Goal: Task Accomplishment & Management: Use online tool/utility

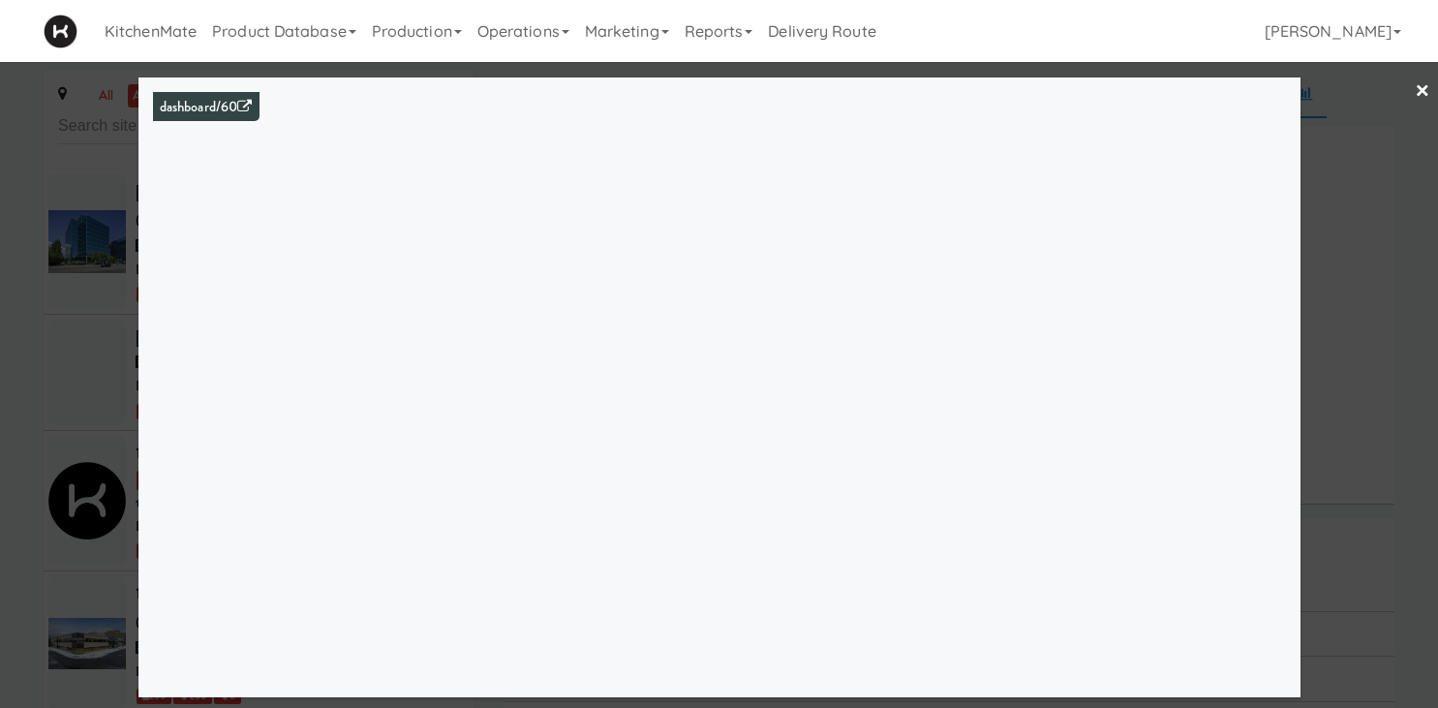
click at [1423, 89] on link "×" at bounding box center [1422, 92] width 15 height 60
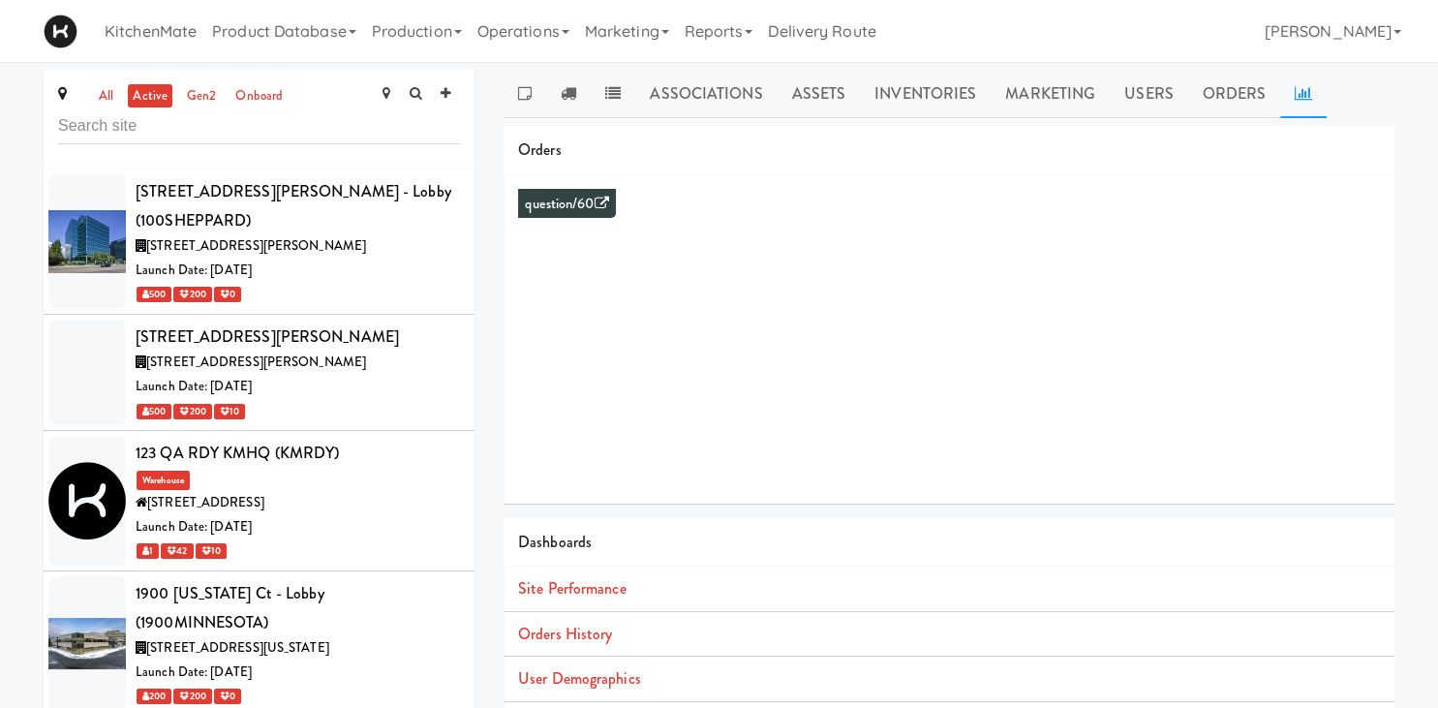
scroll to position [1608, 0]
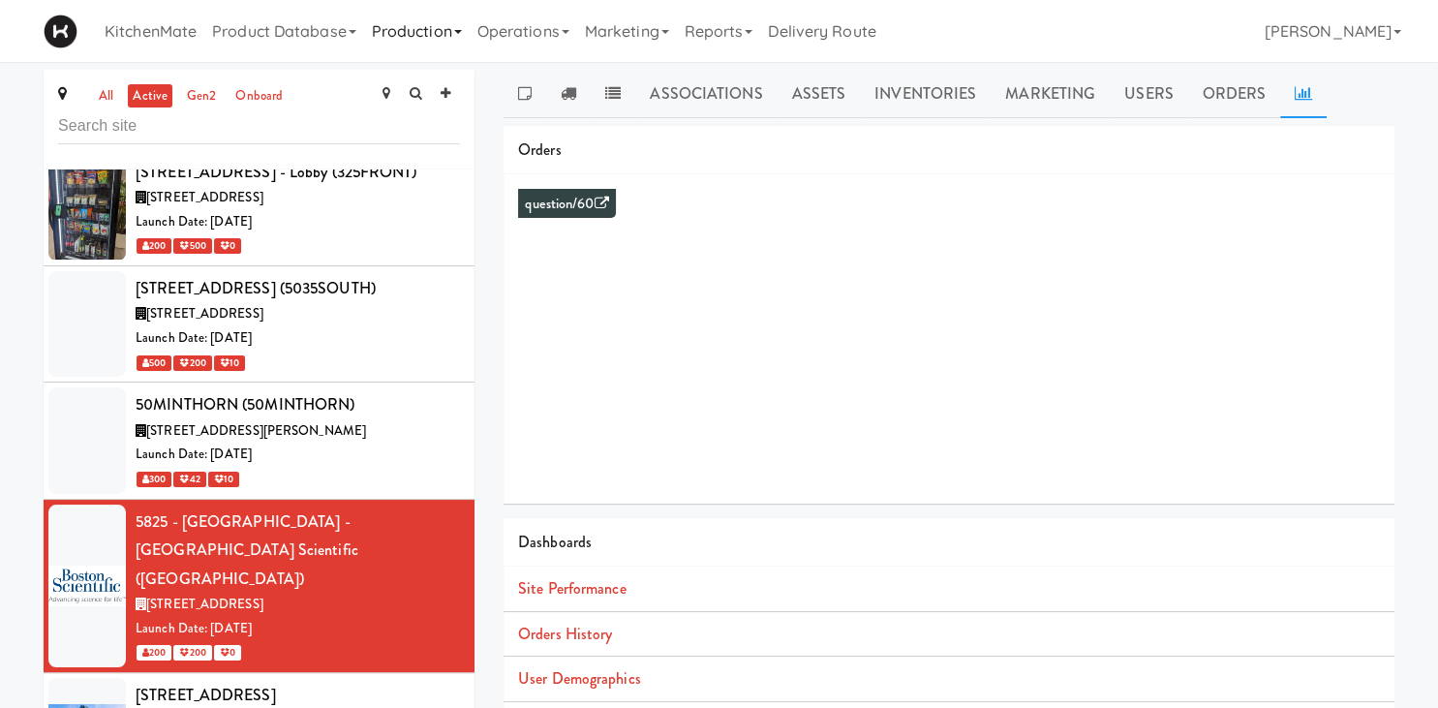
click at [384, 35] on link "Production" at bounding box center [417, 31] width 106 height 62
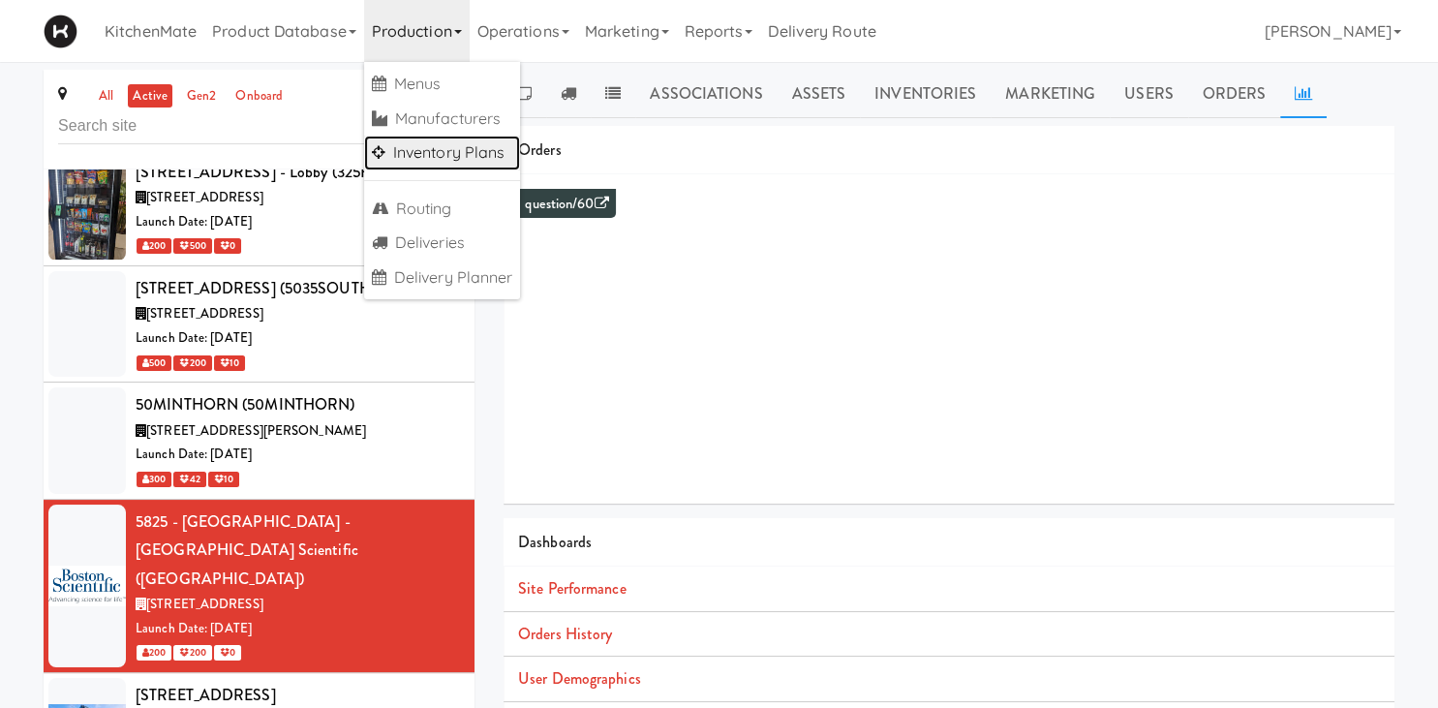
click at [412, 161] on link "Inventory Plans" at bounding box center [442, 153] width 157 height 35
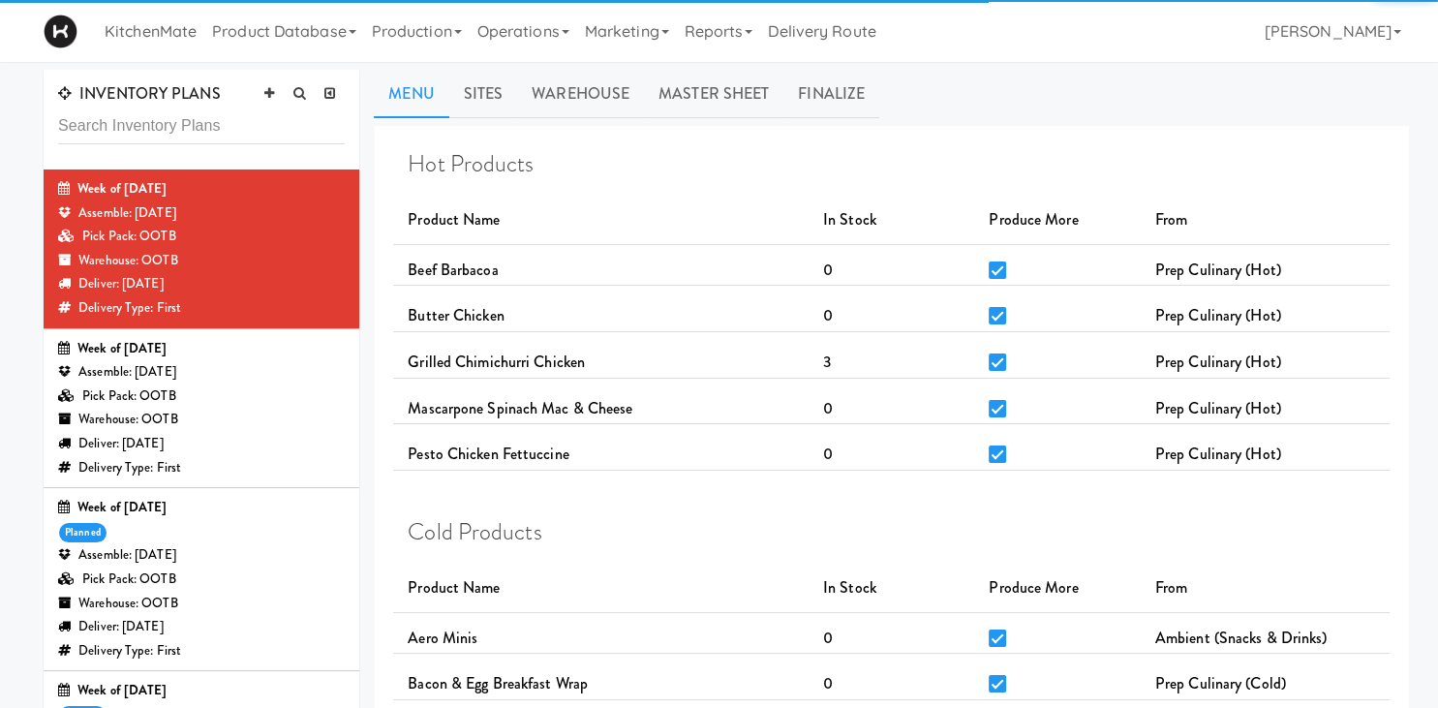
click at [164, 549] on div "Assemble: [DATE]" at bounding box center [201, 555] width 287 height 24
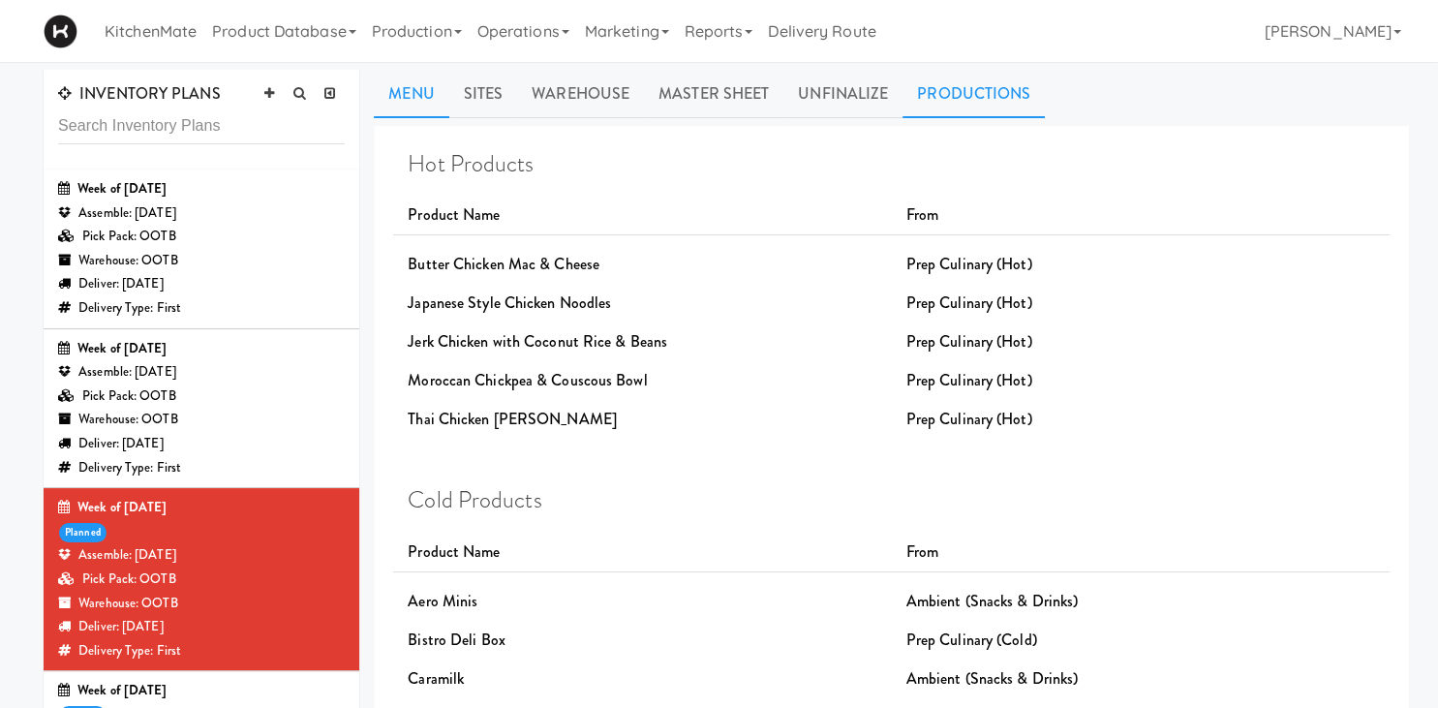
click at [937, 91] on link "Productions" at bounding box center [973, 94] width 142 height 48
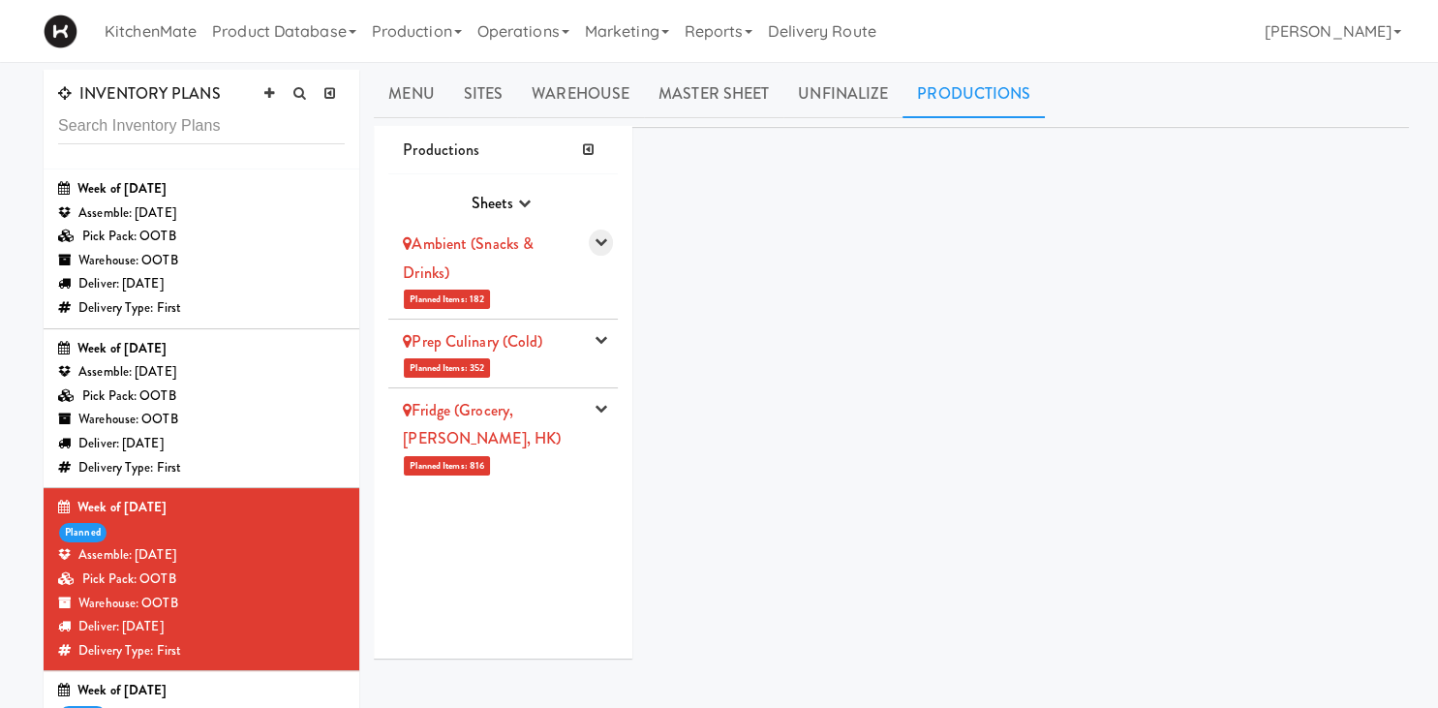
click at [604, 243] on icon "button" at bounding box center [600, 241] width 13 height 13
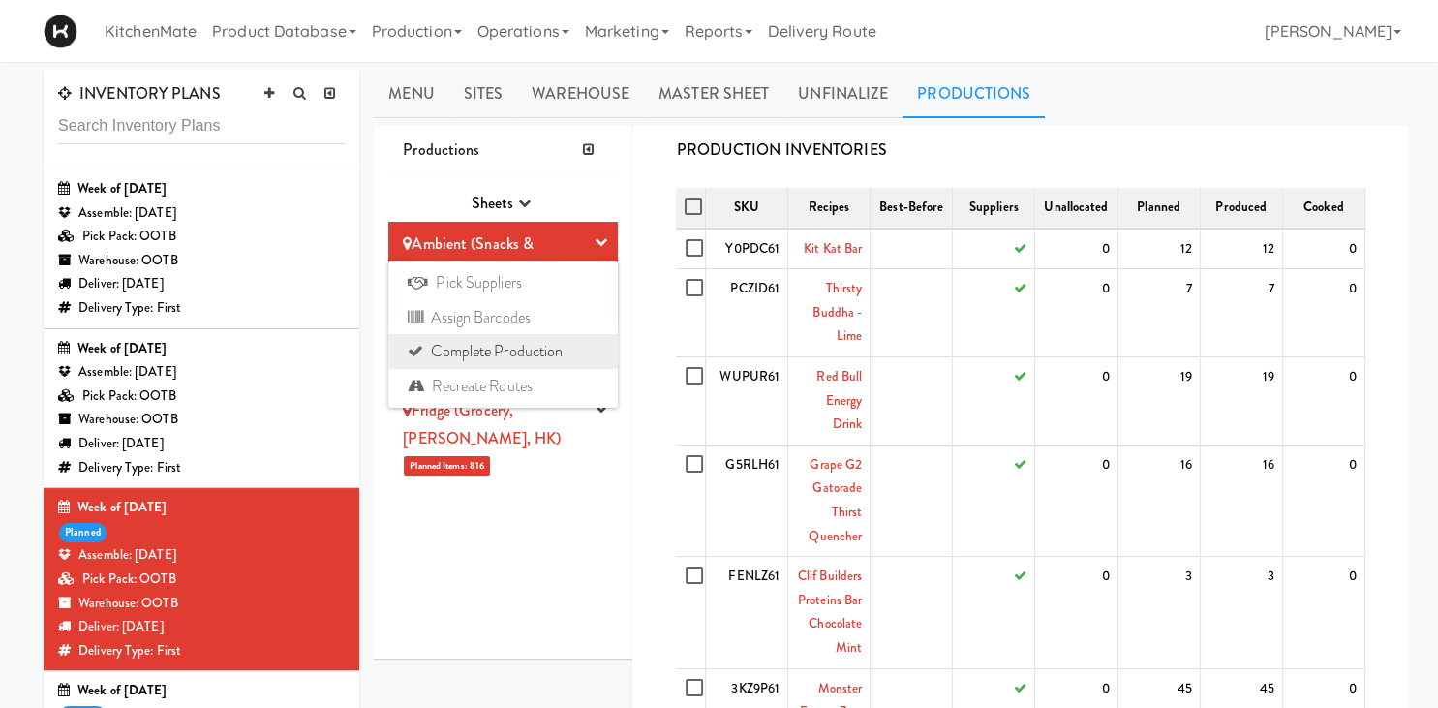
drag, startPoint x: 564, startPoint y: 385, endPoint x: 577, endPoint y: 353, distance: 34.7
click at [577, 353] on ul "Pick Suppliers Assign Barcodes Complete Production Recreate Routes" at bounding box center [502, 333] width 229 height 147
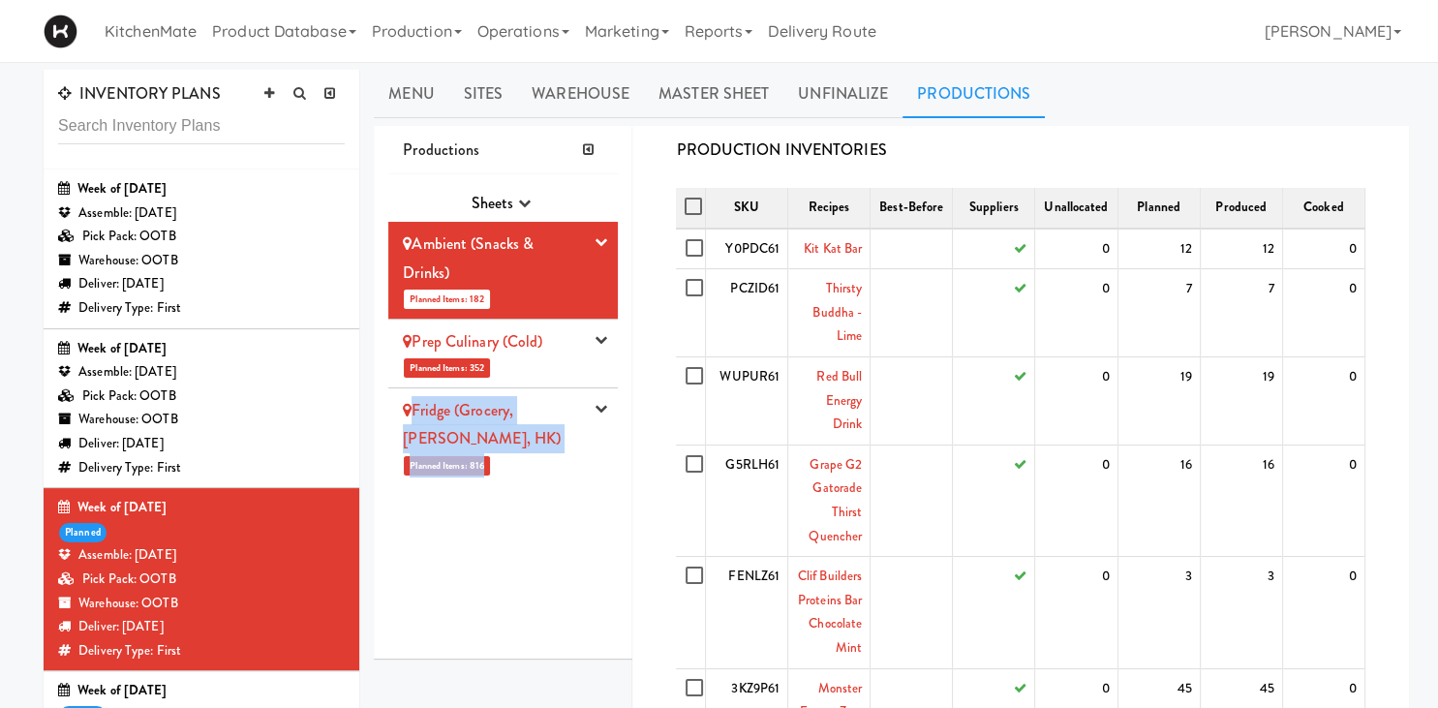
drag, startPoint x: 577, startPoint y: 353, endPoint x: 533, endPoint y: 461, distance: 116.0
click at [533, 461] on div "Sheets Purchase Order Sheets Transporation Company All Hot Meals Pick/Pack Purc…" at bounding box center [502, 416] width 229 height 484
click at [728, 498] on td "G5RLH61" at bounding box center [746, 499] width 82 height 111
click at [605, 242] on icon "button" at bounding box center [600, 241] width 13 height 13
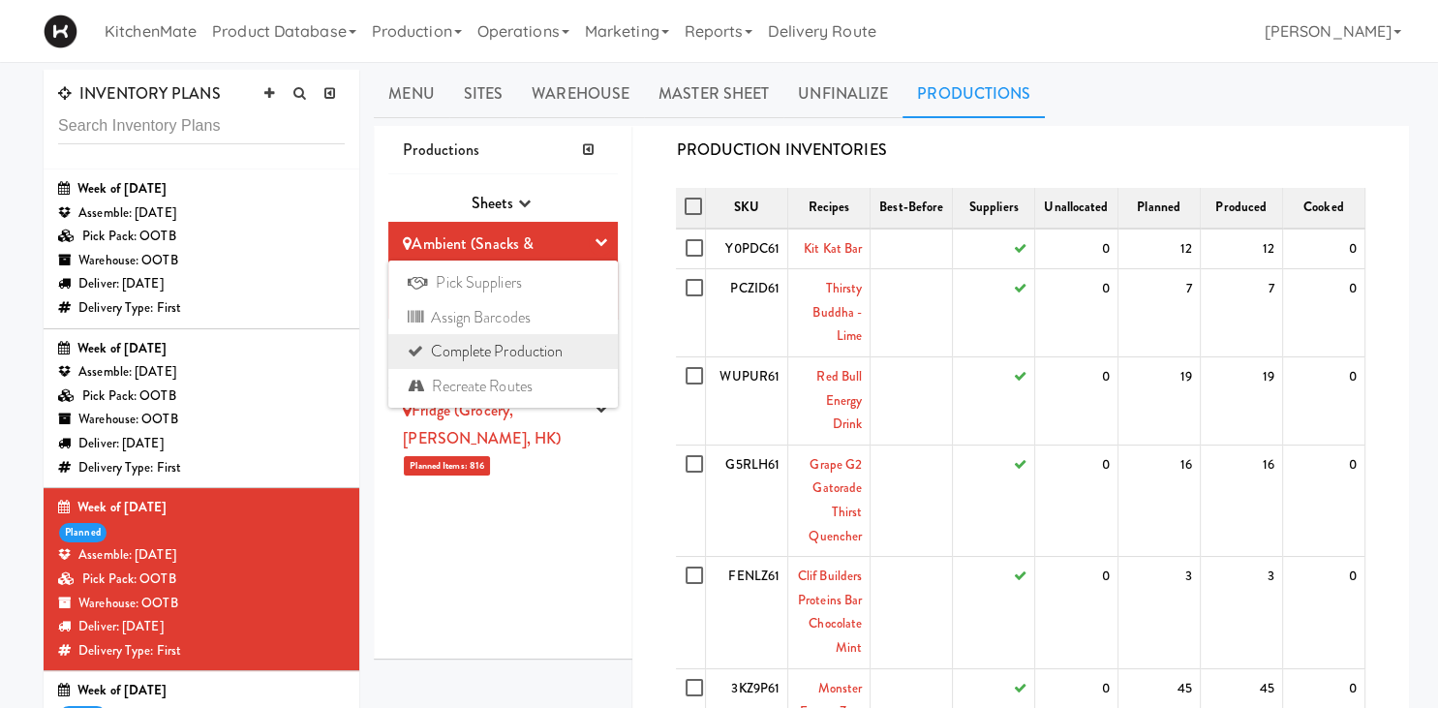
click at [566, 351] on link "Complete Production" at bounding box center [502, 351] width 229 height 35
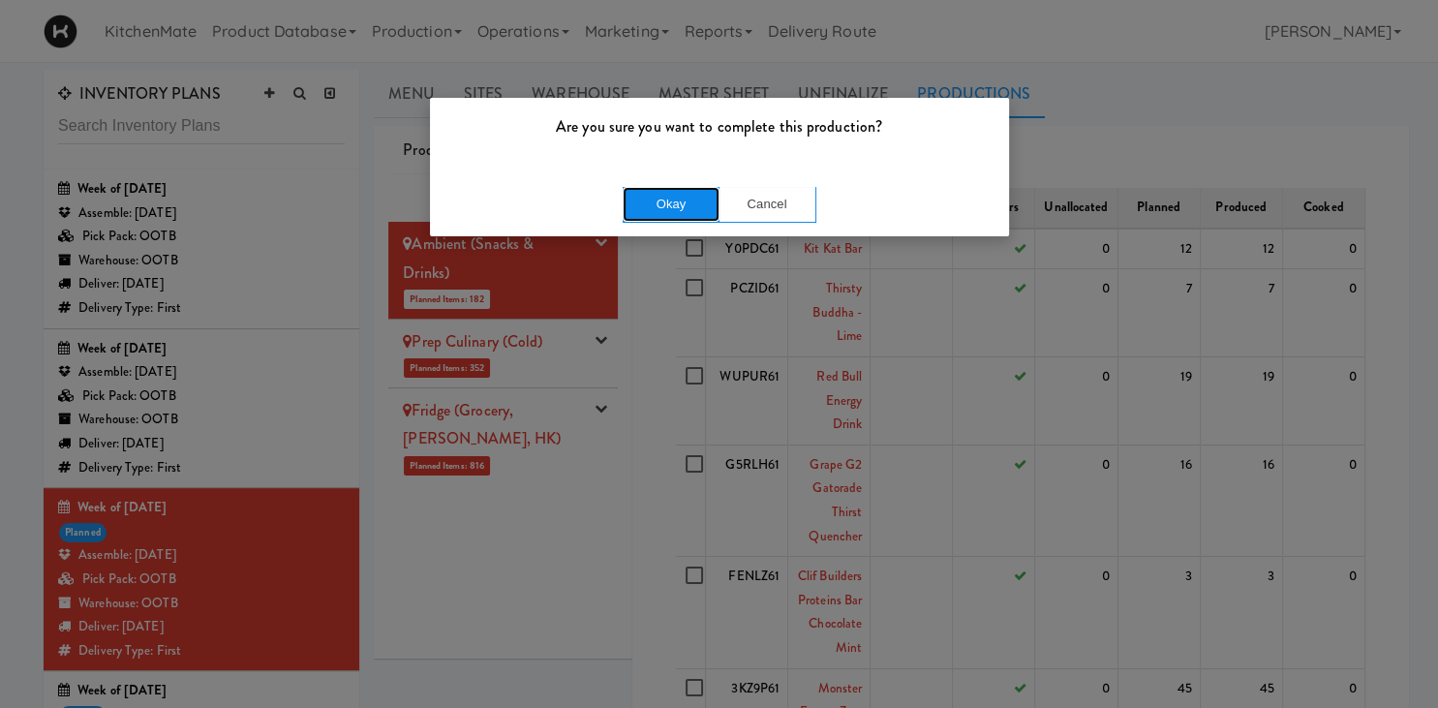
click at [655, 199] on button "Okay" at bounding box center [671, 204] width 97 height 35
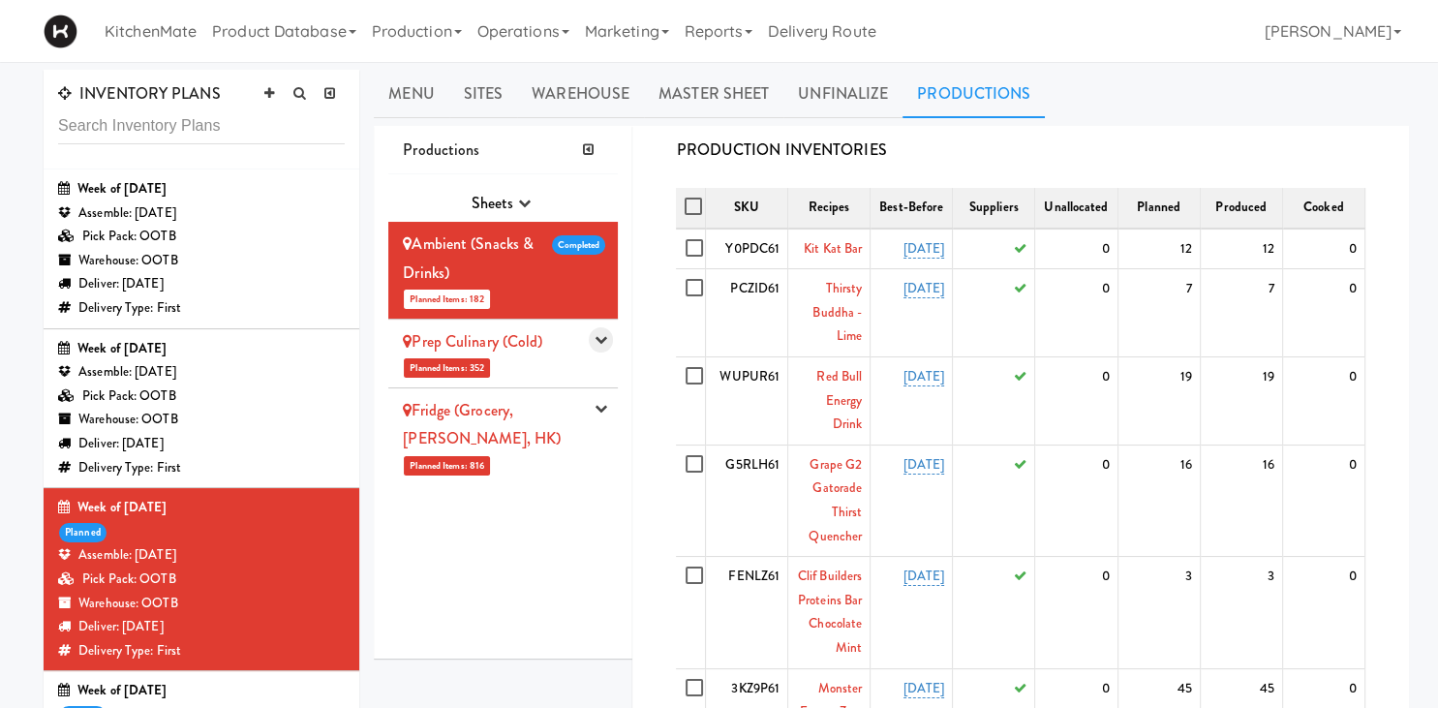
click at [597, 345] on icon "button" at bounding box center [600, 339] width 13 height 13
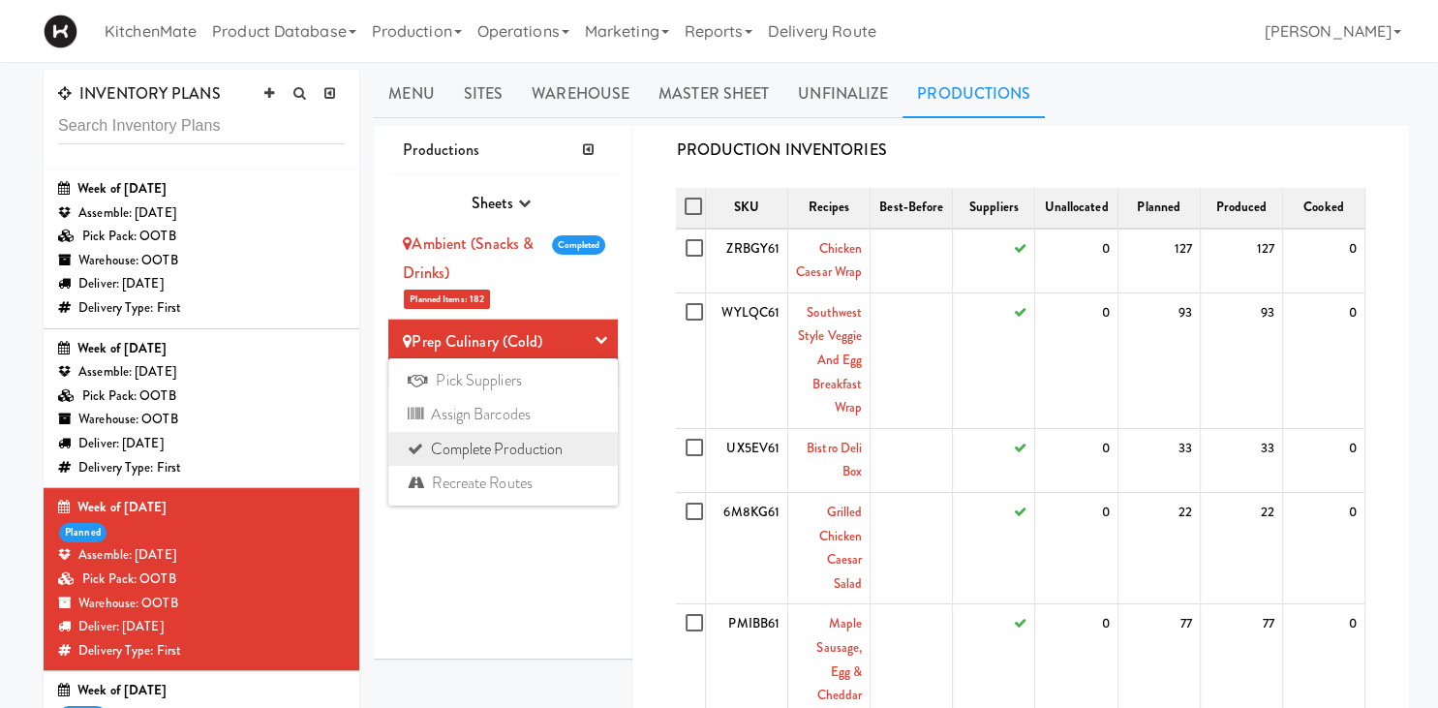
click at [524, 449] on link "Complete Production" at bounding box center [502, 449] width 229 height 35
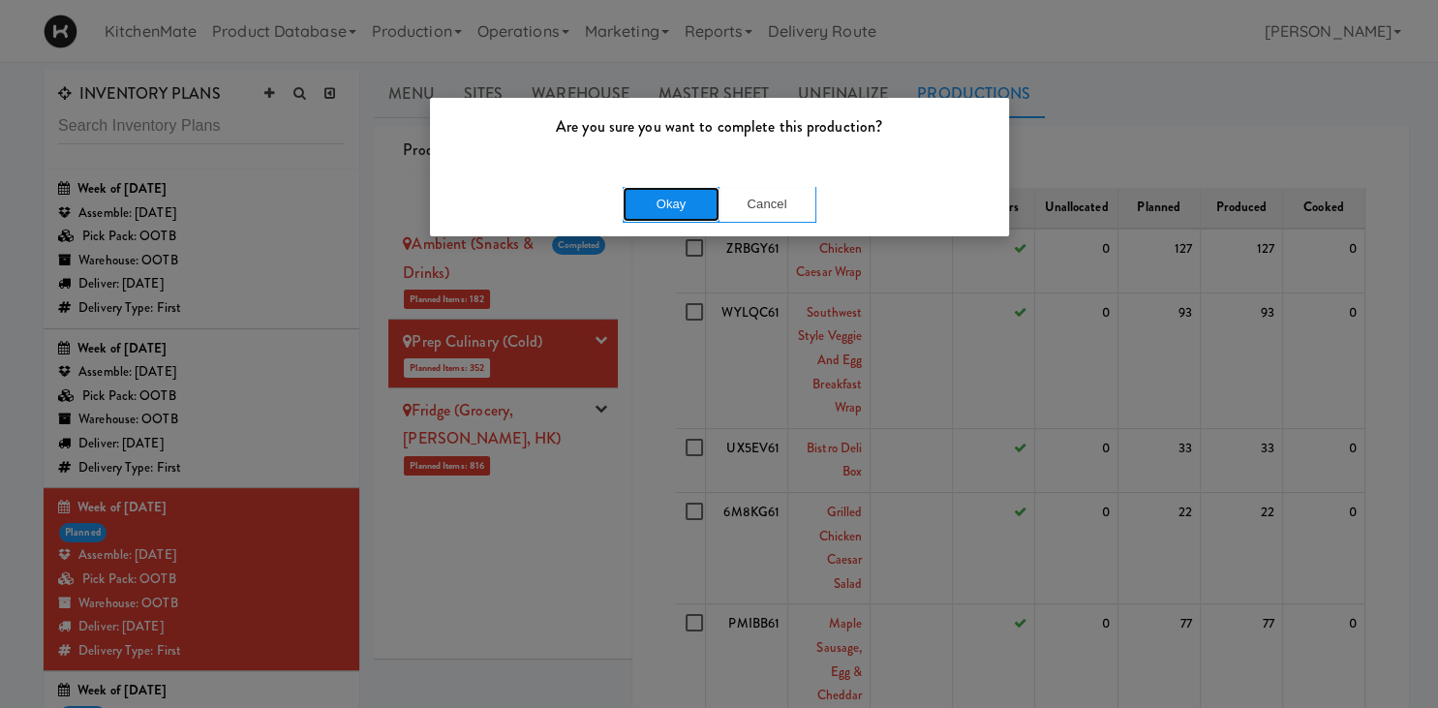
click at [642, 203] on button "Okay" at bounding box center [671, 204] width 97 height 35
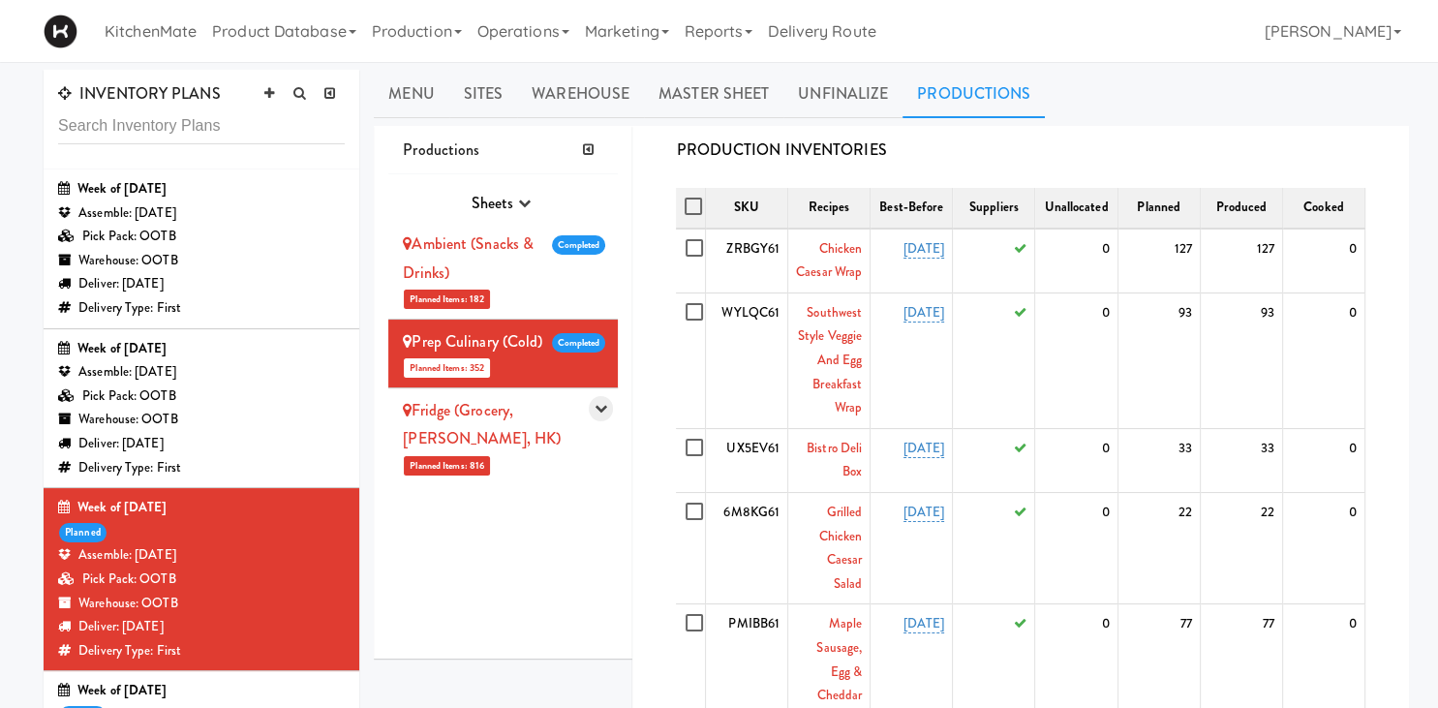
click at [604, 408] on icon "button" at bounding box center [600, 408] width 13 height 13
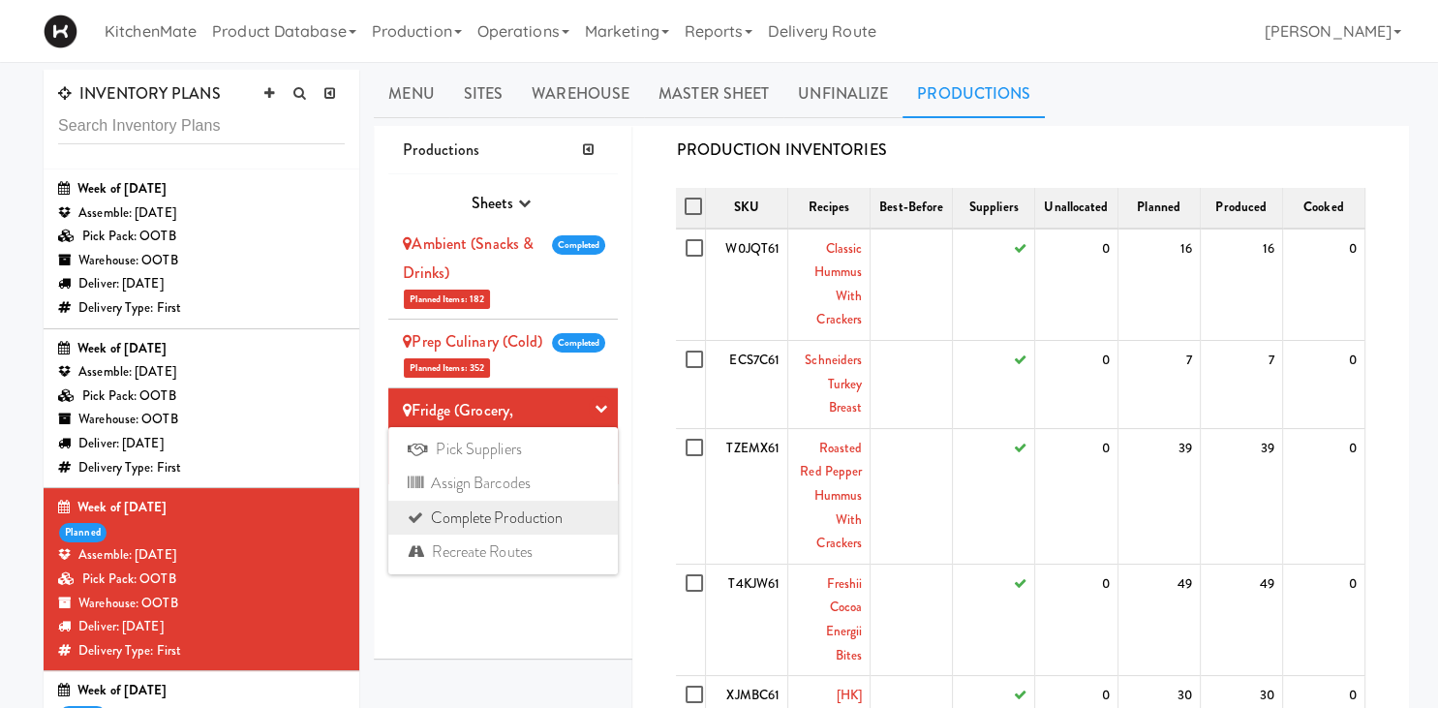
click at [540, 517] on link "Complete Production" at bounding box center [502, 518] width 229 height 35
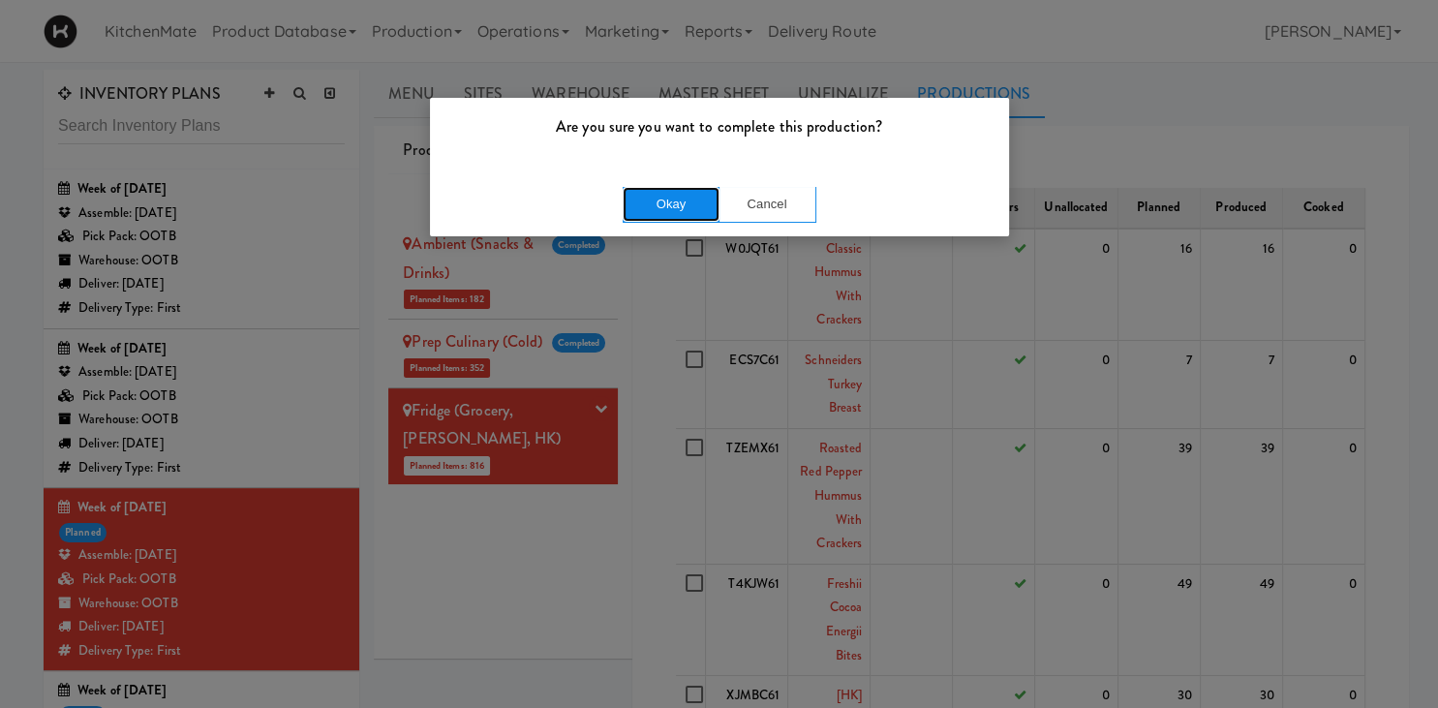
click at [679, 207] on button "Okay" at bounding box center [671, 204] width 97 height 35
